Goal: Use online tool/utility: Utilize a website feature to perform a specific function

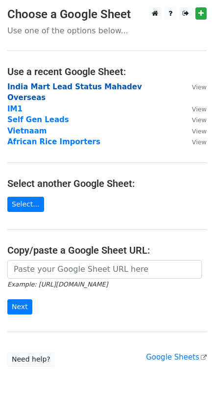
click at [26, 86] on strong "India Mart Lead Status Mahadev Overseas" at bounding box center [74, 92] width 135 height 20
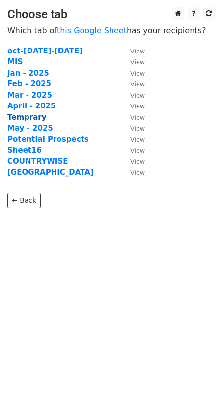
click at [30, 116] on strong "Temprary" at bounding box center [26, 117] width 39 height 9
